Goal: Task Accomplishment & Management: Use online tool/utility

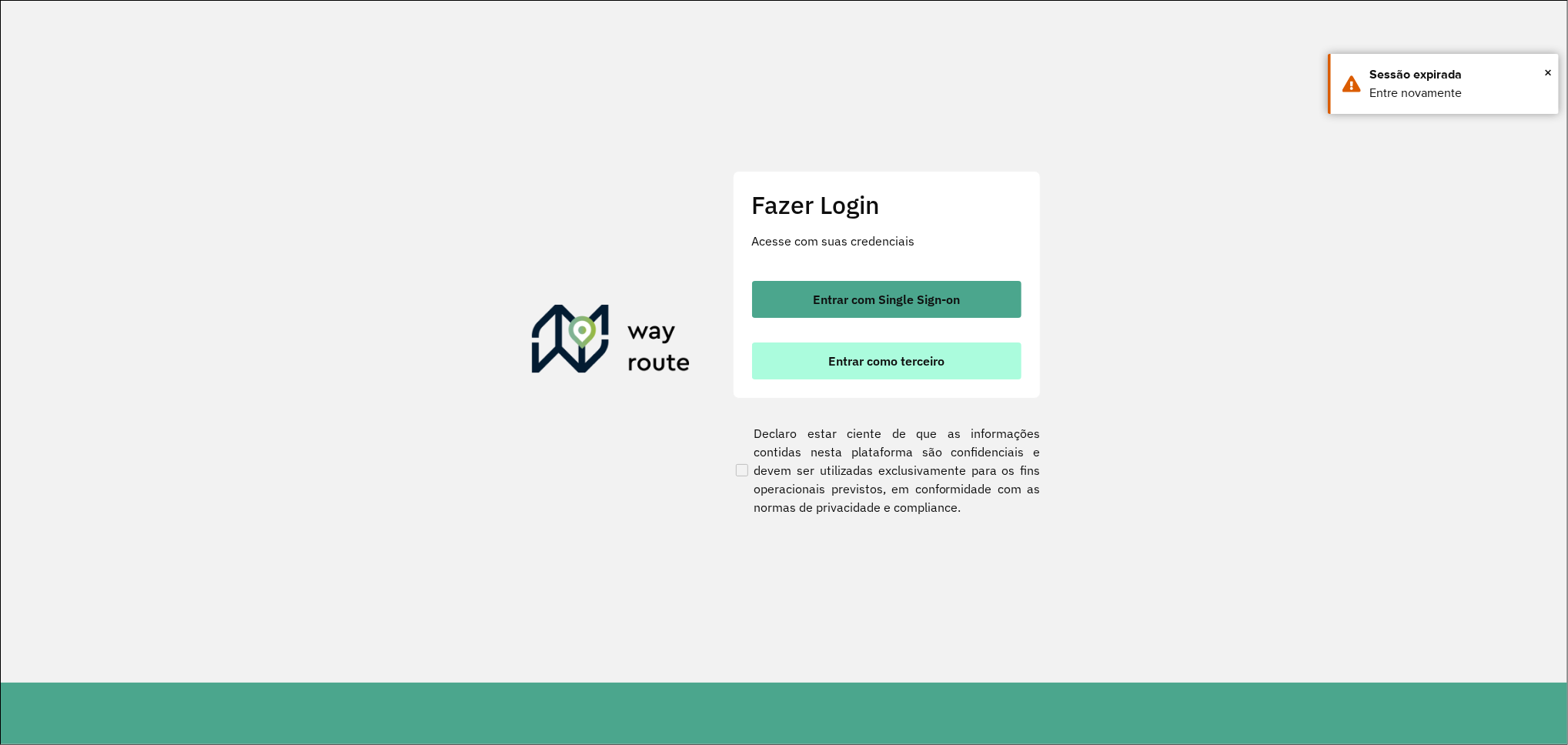
click at [876, 367] on span "Entrar como terceiro" at bounding box center [887, 360] width 116 height 12
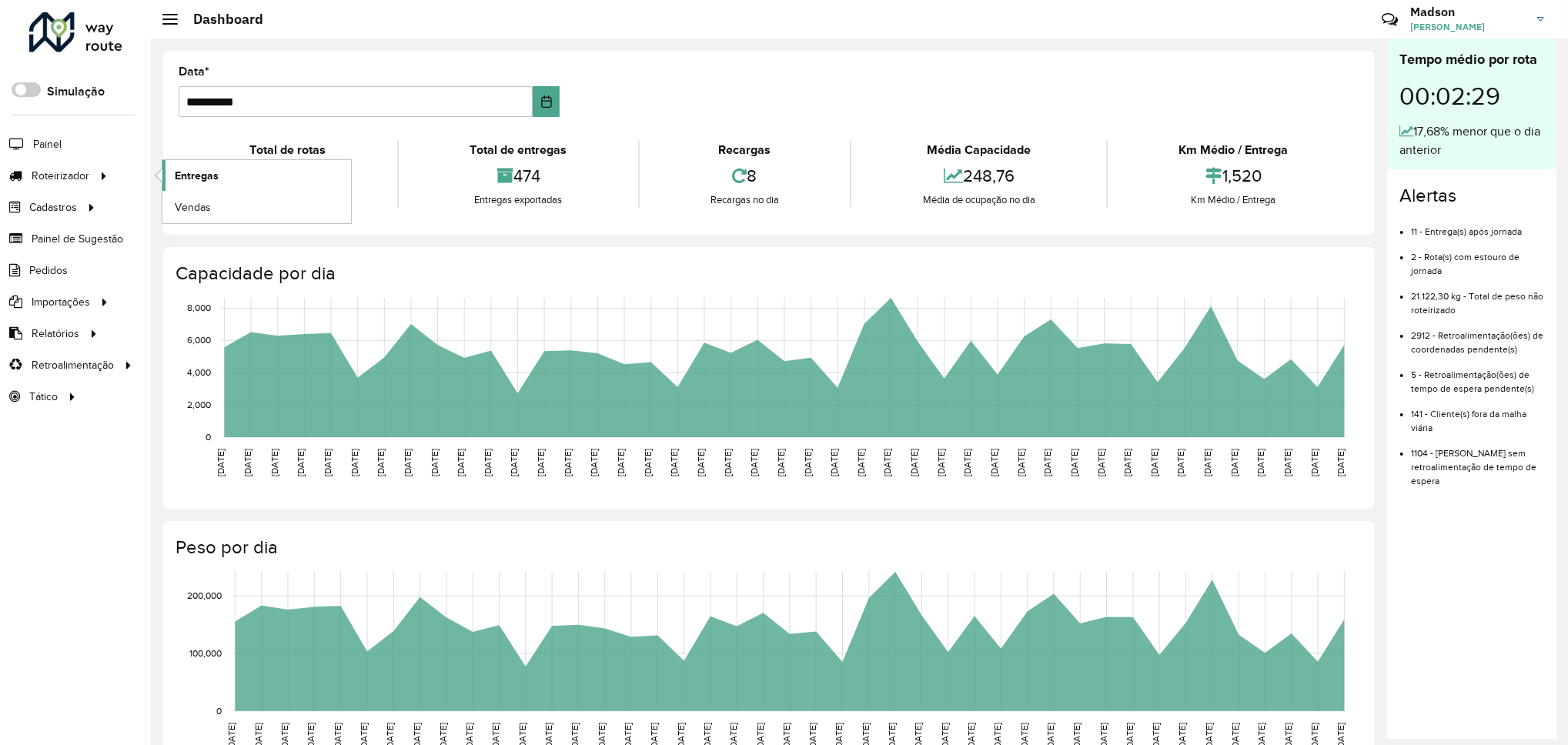
click at [222, 176] on link "Entregas" at bounding box center [257, 175] width 189 height 31
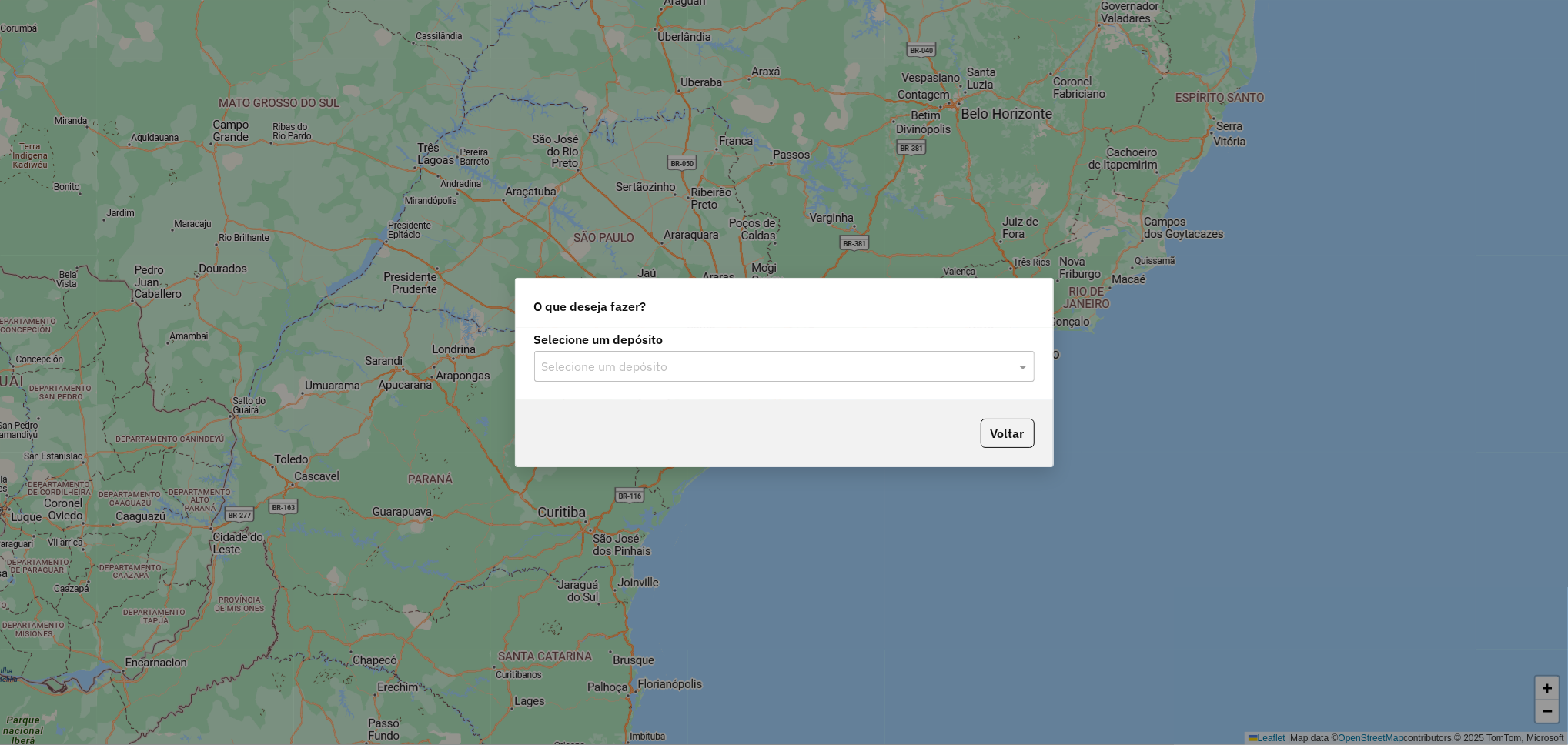
click at [645, 367] on input "text" at bounding box center [769, 367] width 454 height 18
click at [636, 404] on div "Santabier" at bounding box center [785, 411] width 499 height 26
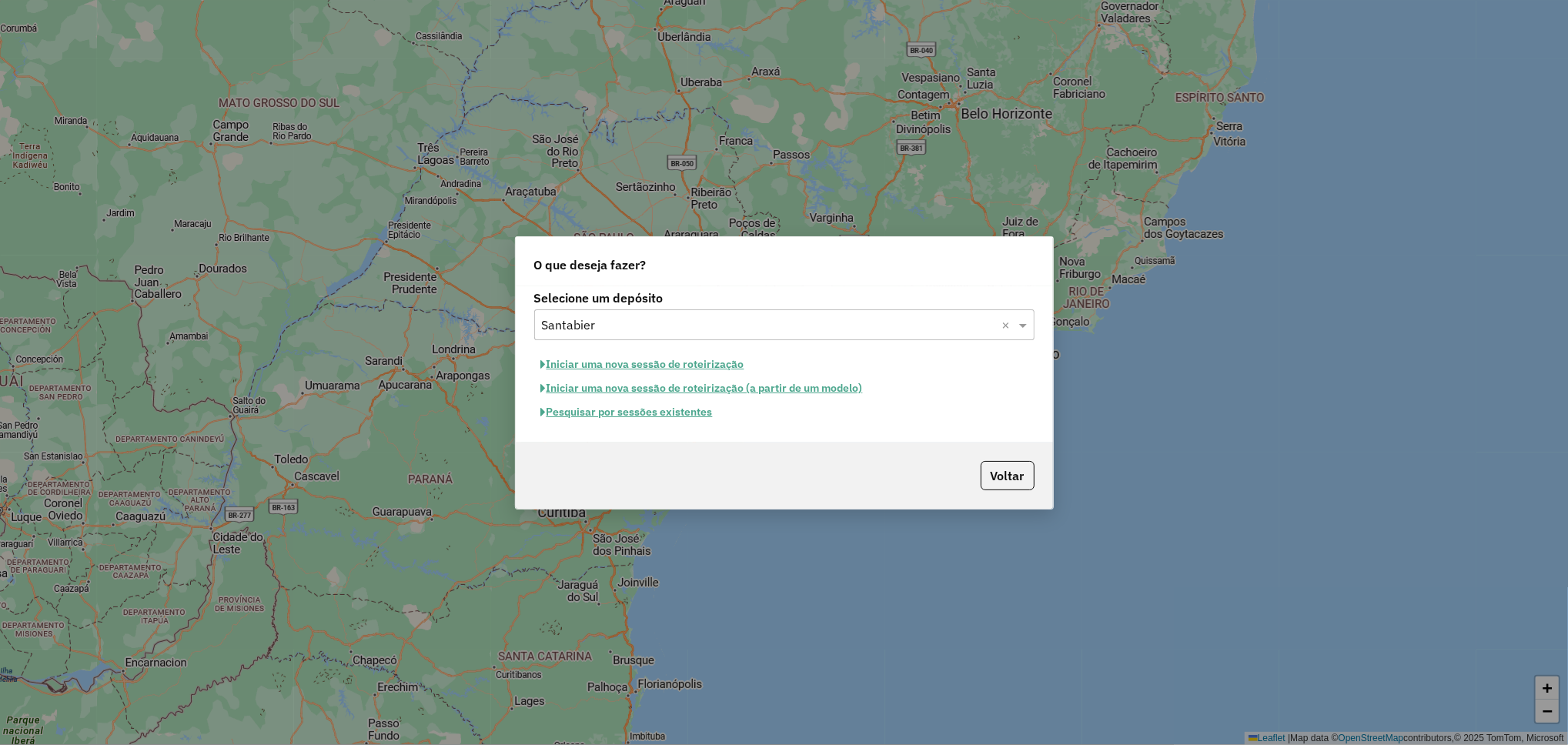
click at [646, 414] on button "Pesquisar por sessões existentes" at bounding box center [627, 412] width 186 height 24
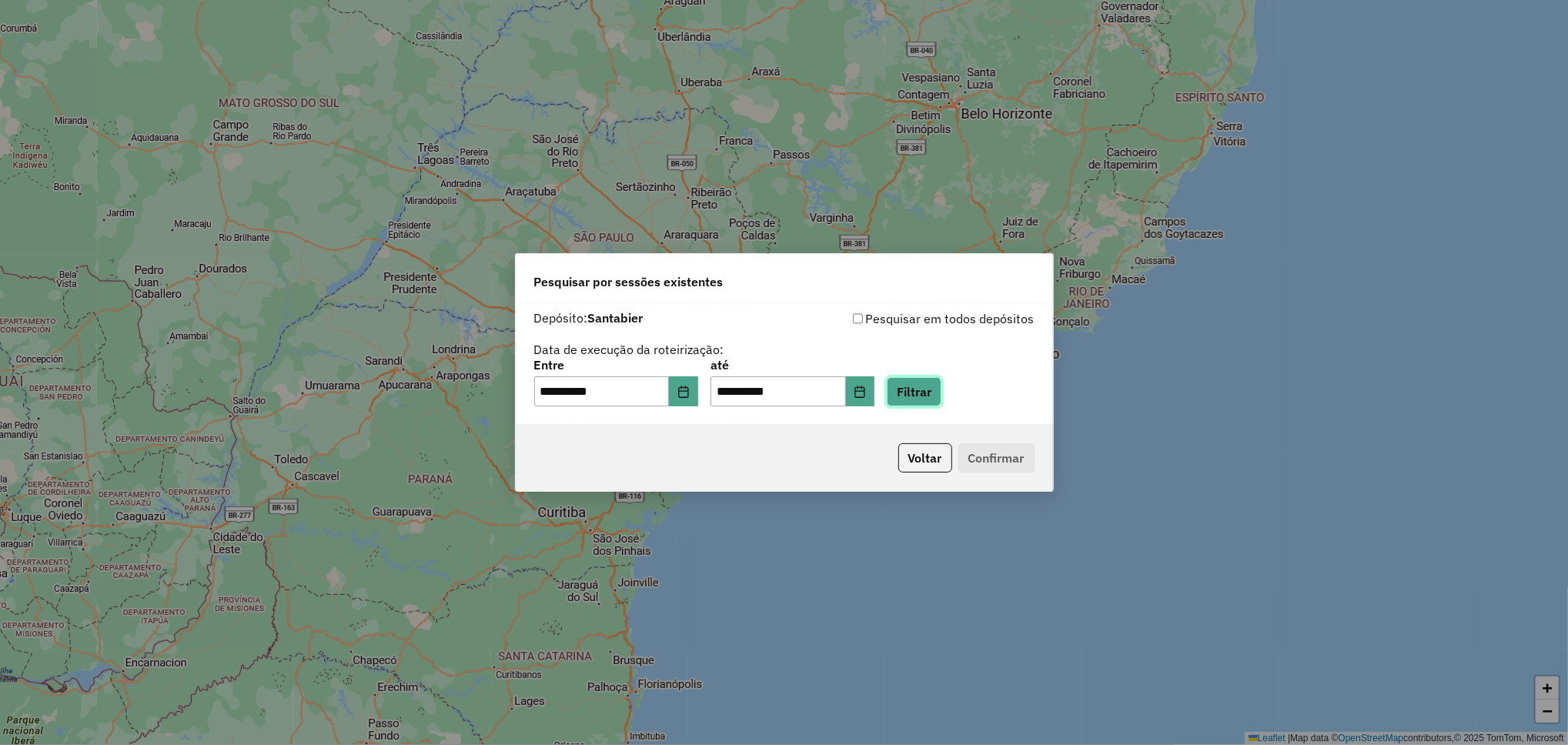
click at [942, 384] on button "Filtrar" at bounding box center [914, 391] width 55 height 29
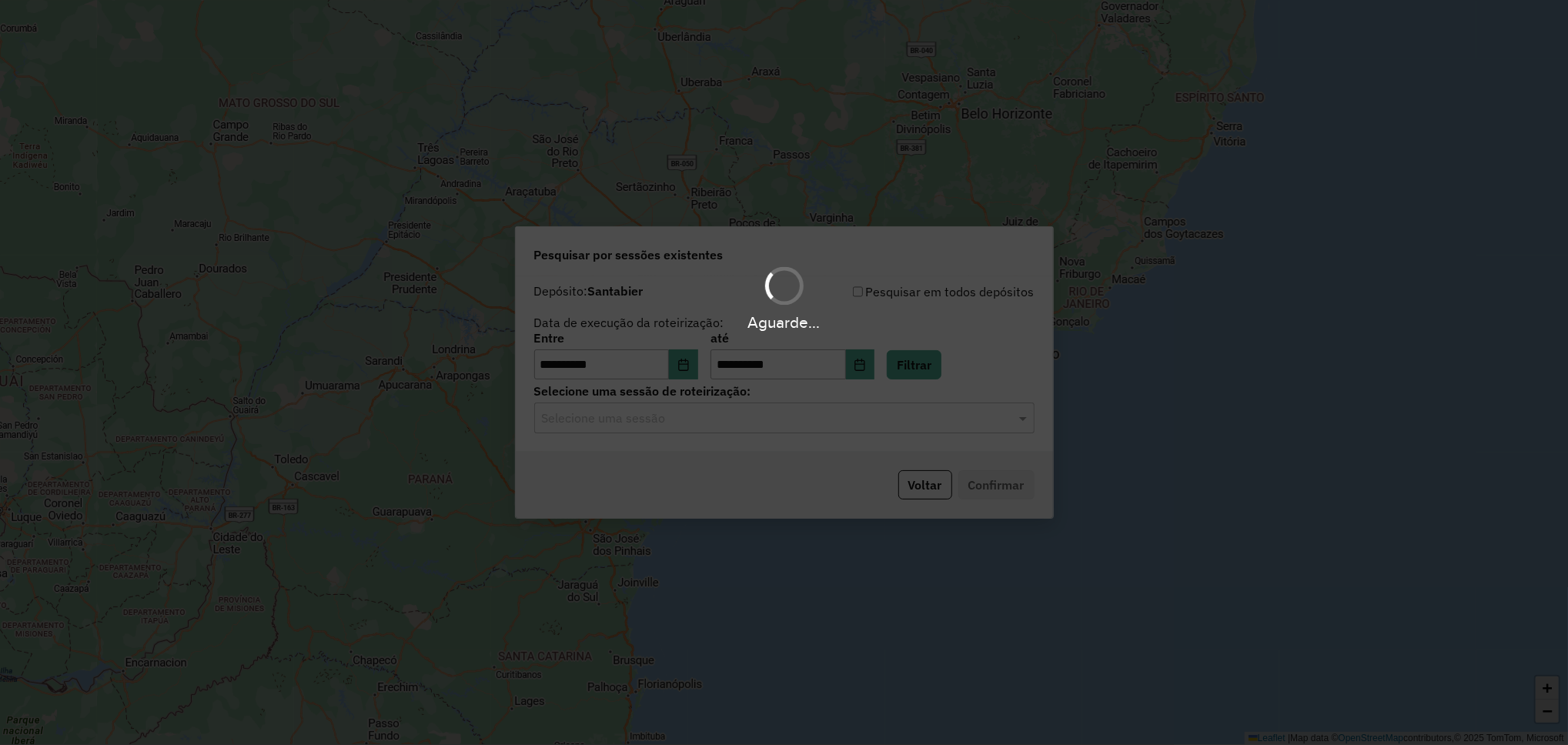
click at [731, 431] on div "Selecione uma sessão" at bounding box center [785, 418] width 500 height 31
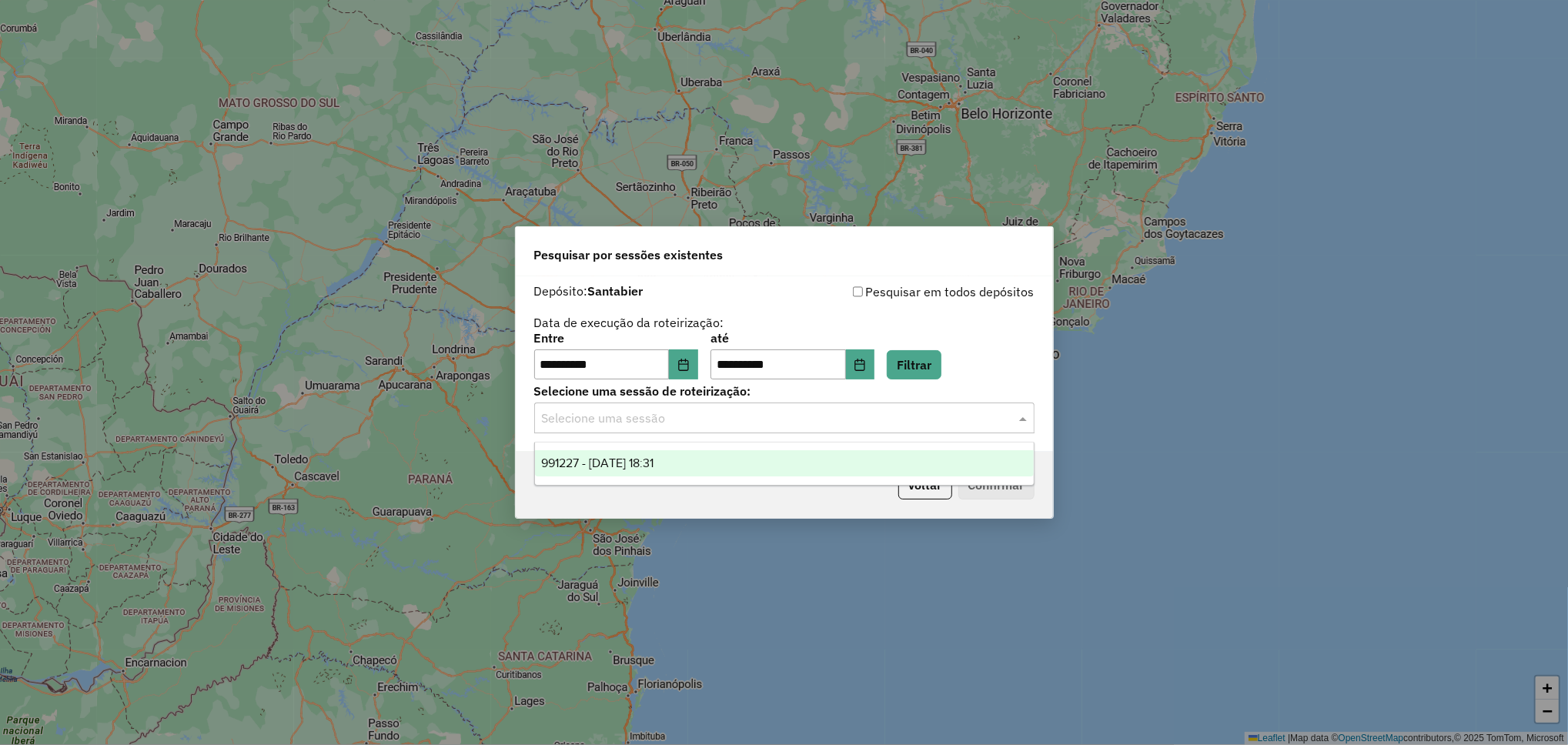
click at [653, 467] on span "991227 - [DATE] 18:31" at bounding box center [597, 463] width 112 height 13
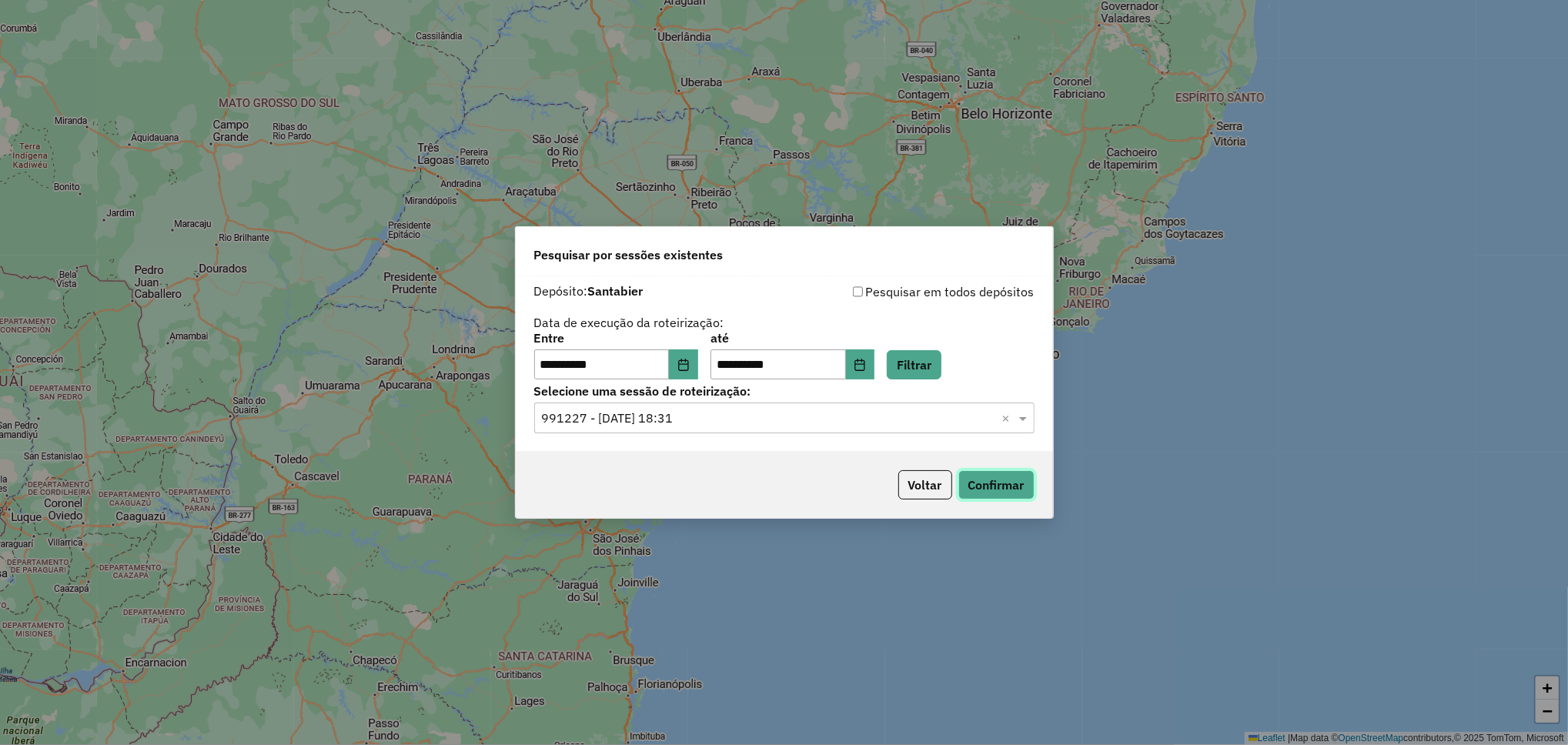
click at [976, 490] on button "Confirmar" at bounding box center [997, 484] width 76 height 29
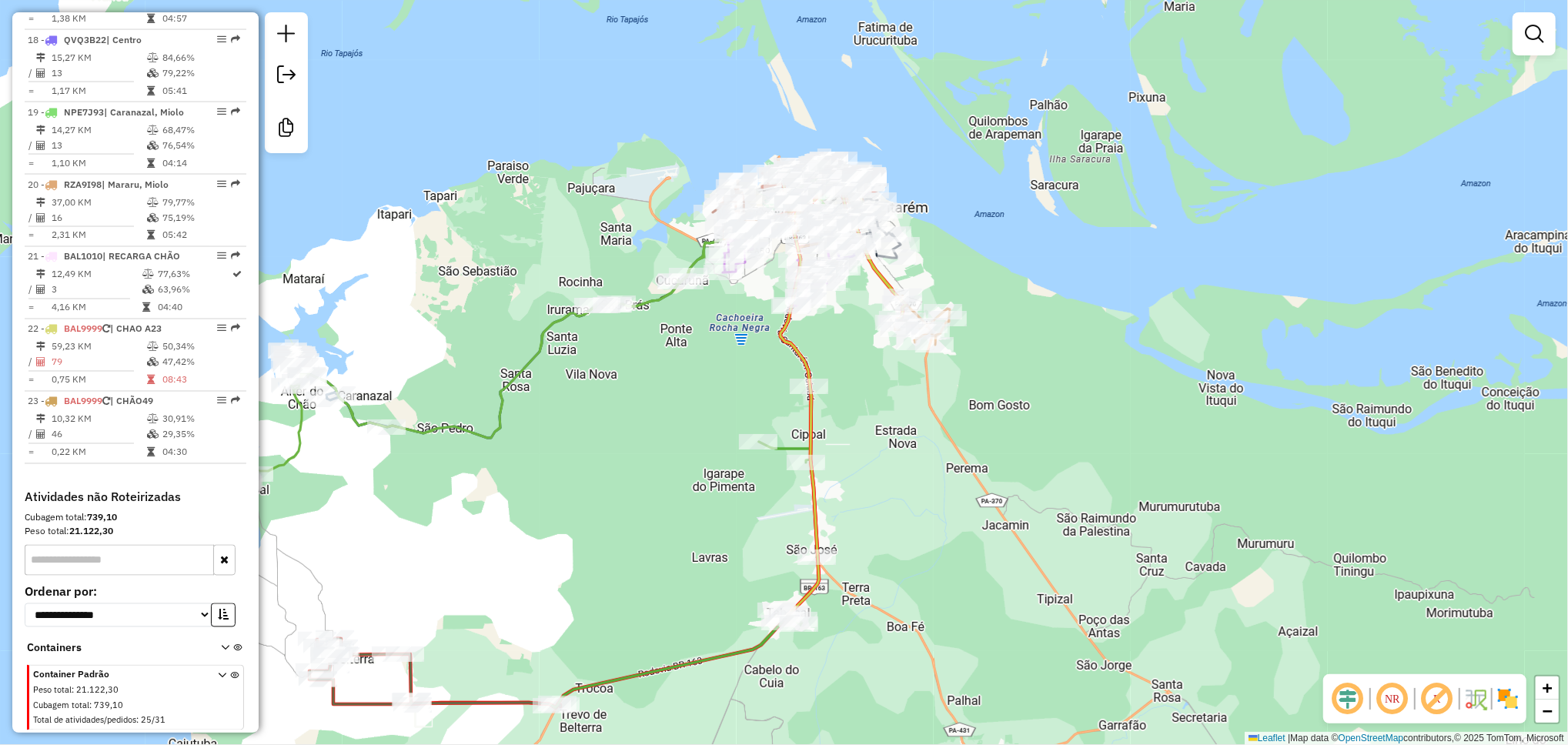
scroll to position [2228, 0]
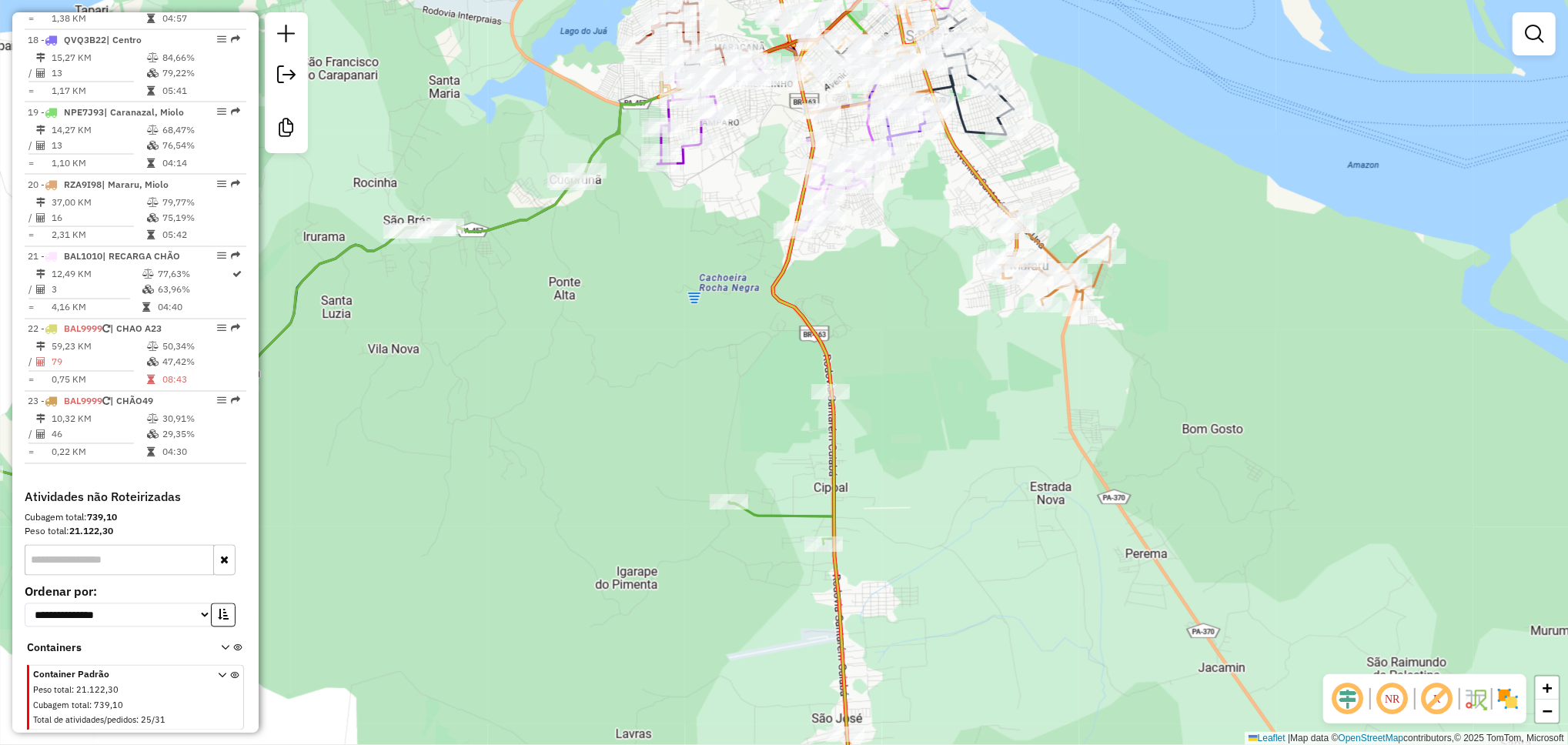
drag, startPoint x: 898, startPoint y: 219, endPoint x: 912, endPoint y: 574, distance: 355.3
click at [912, 574] on div "Janela de atendimento Grade de atendimento Capacidade Transportadoras Veículos …" at bounding box center [784, 372] width 1568 height 745
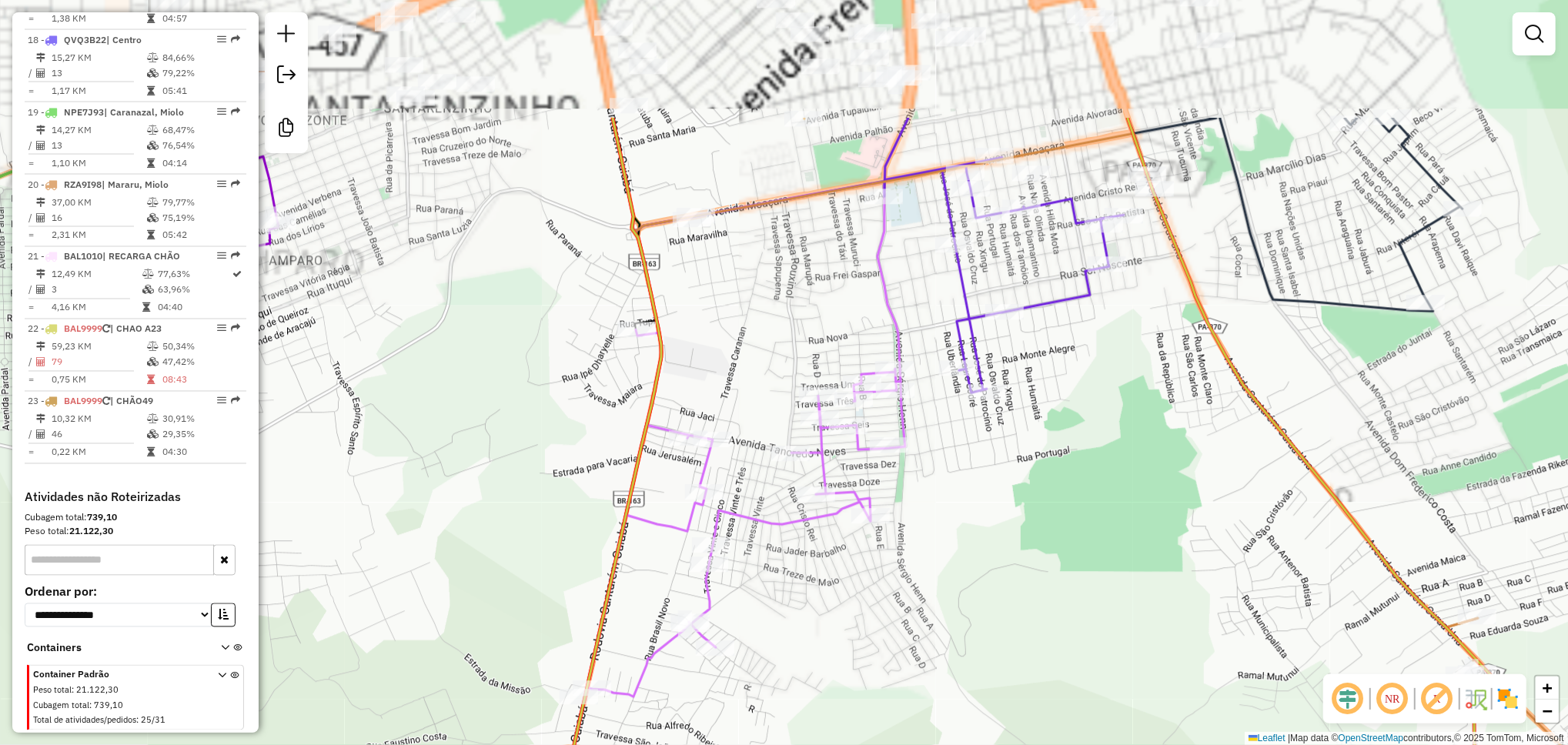
drag, startPoint x: 869, startPoint y: 231, endPoint x: 969, endPoint y: 719, distance: 498.1
click at [969, 719] on div "Janela de atendimento Grade de atendimento Capacidade Transportadoras Veículos …" at bounding box center [784, 372] width 1568 height 745
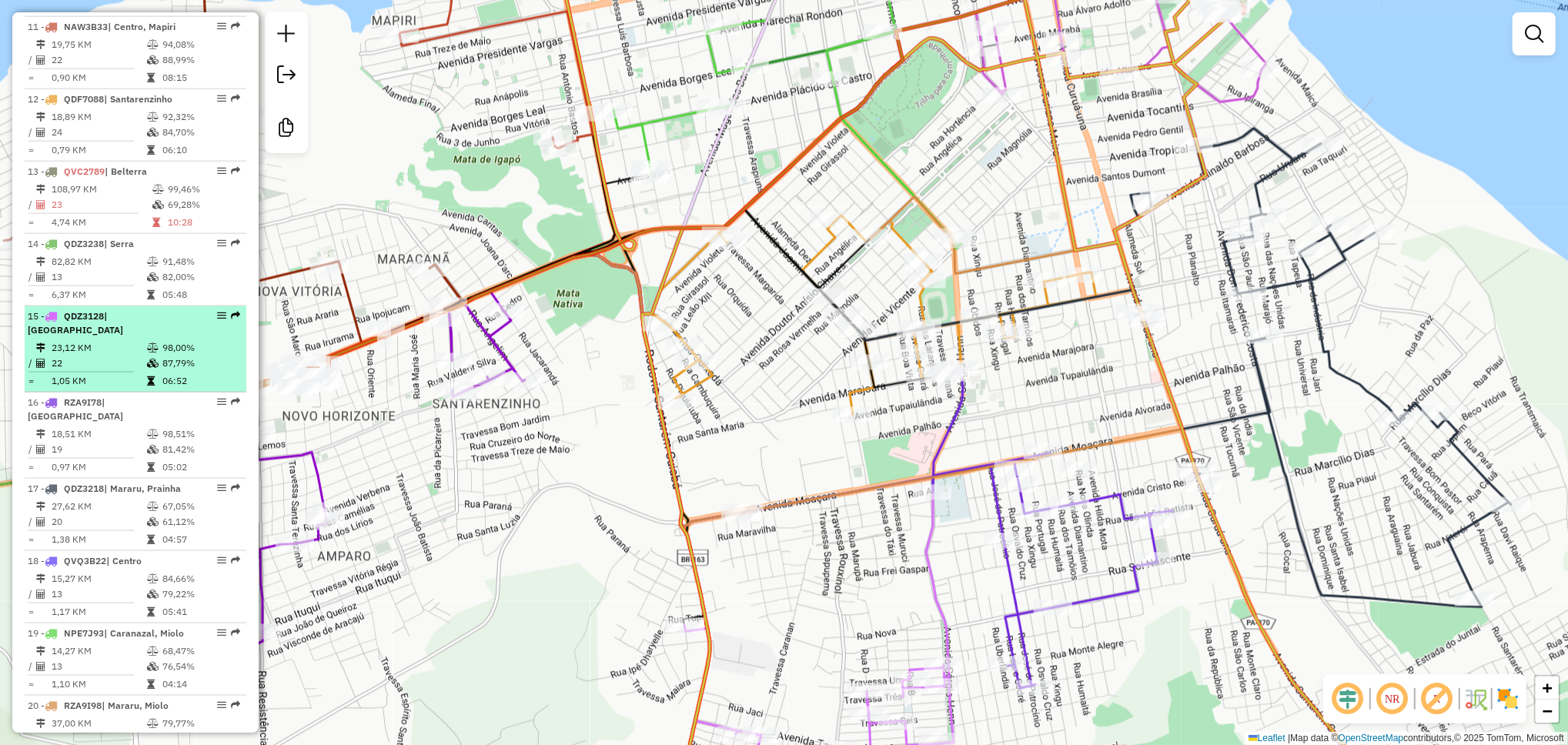
scroll to position [1612, 0]
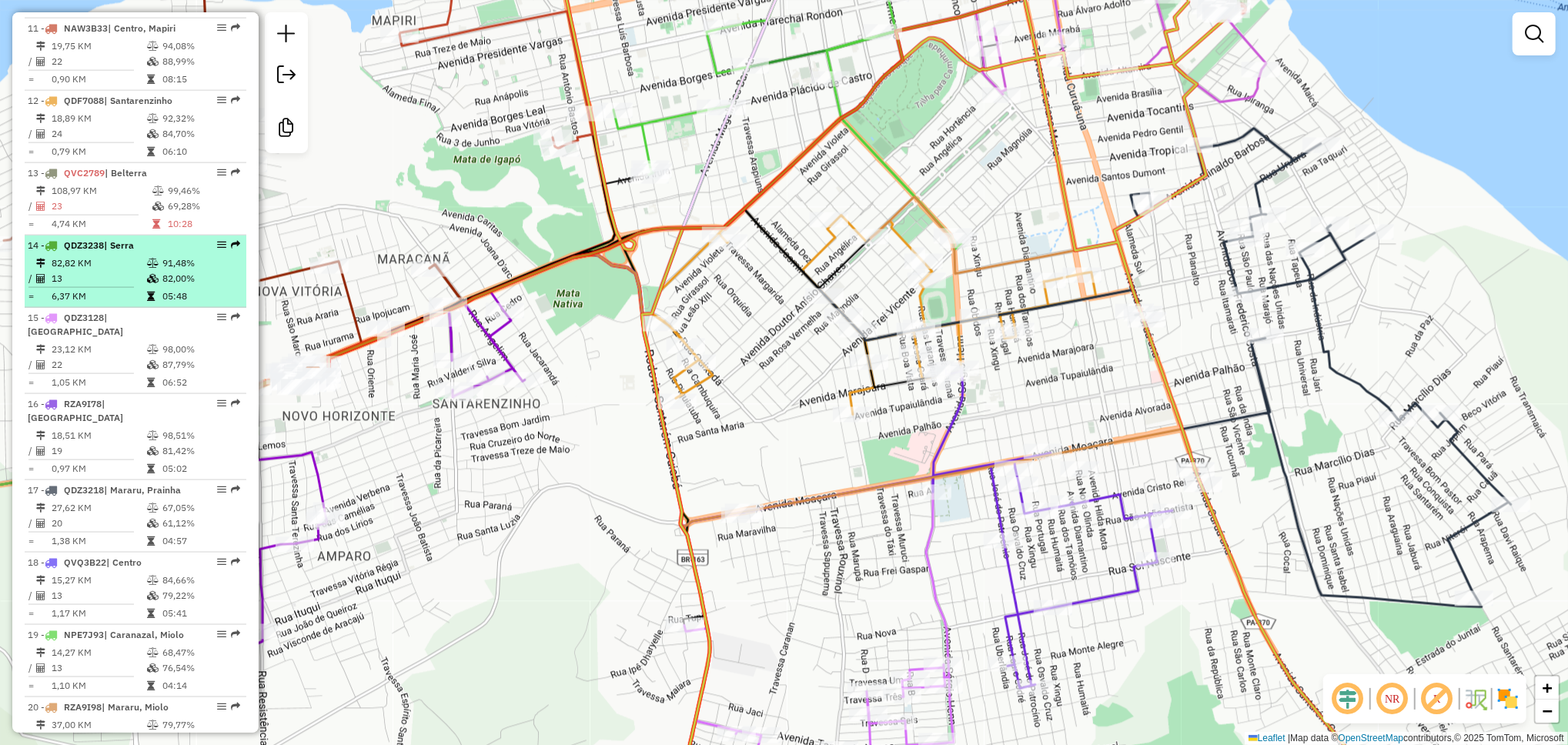
click at [117, 288] on td "6,37 KM" at bounding box center [99, 296] width 96 height 15
select select "**********"
